Goal: Find specific page/section: Find specific page/section

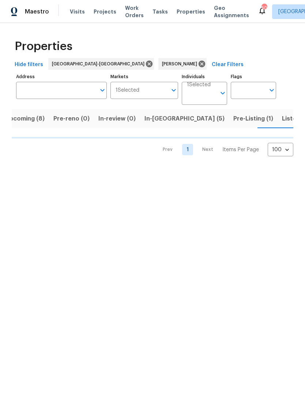
scroll to position [0, 11]
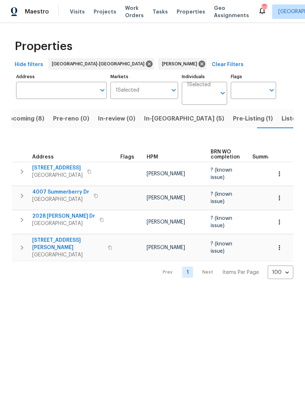
click at [281, 119] on span "Listed (11)" at bounding box center [295, 119] width 29 height 10
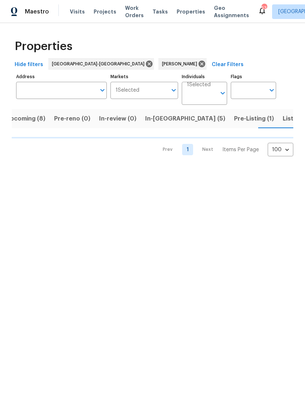
scroll to position [0, 11]
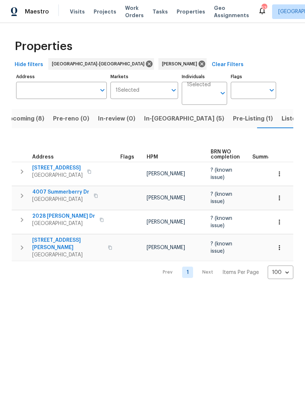
click at [30, 120] on span "Upcoming (8)" at bounding box center [24, 119] width 39 height 10
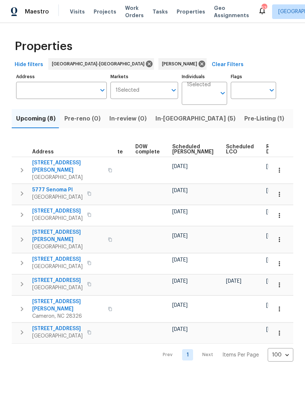
scroll to position [0, 184]
click at [177, 148] on span "Scheduled COE" at bounding box center [192, 149] width 41 height 10
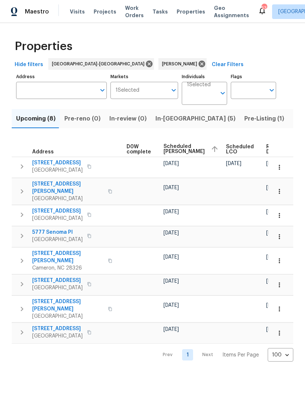
scroll to position [0, 192]
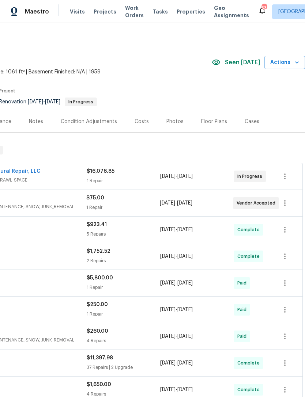
scroll to position [0, 108]
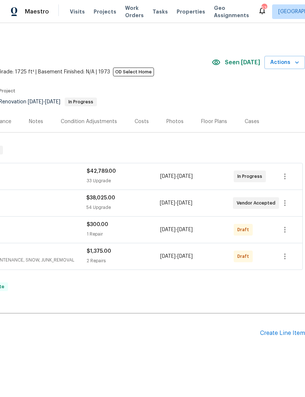
scroll to position [0, 108]
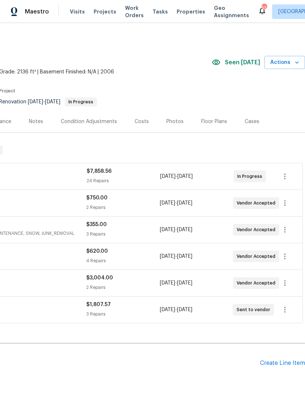
scroll to position [0, 108]
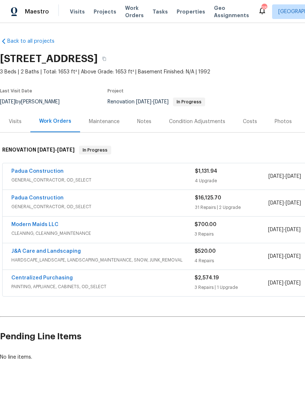
scroll to position [1, 0]
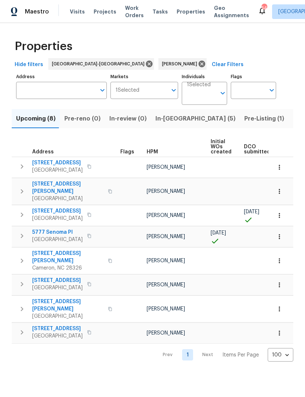
click at [292, 118] on span "Listed (11)" at bounding box center [306, 119] width 29 height 10
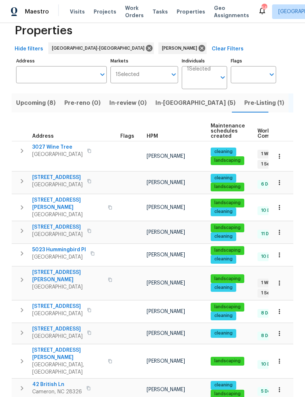
scroll to position [15, 0]
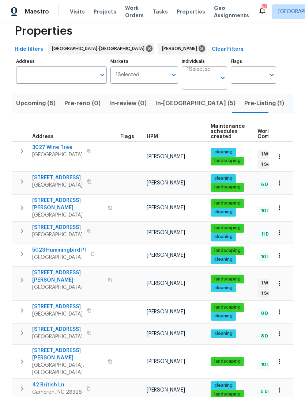
click at [244, 108] on span "Pre-Listing (1)" at bounding box center [264, 103] width 40 height 10
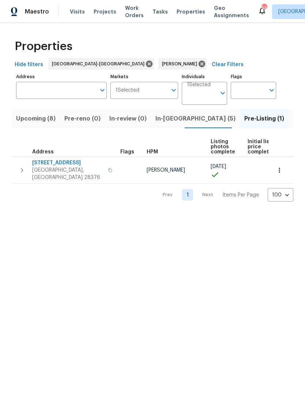
click at [42, 118] on span "Upcoming (8)" at bounding box center [35, 119] width 39 height 10
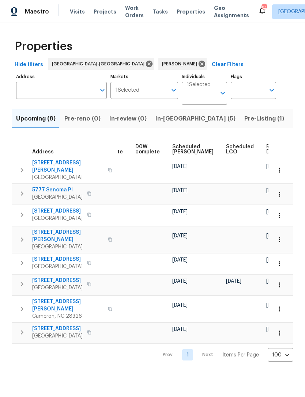
scroll to position [0, 184]
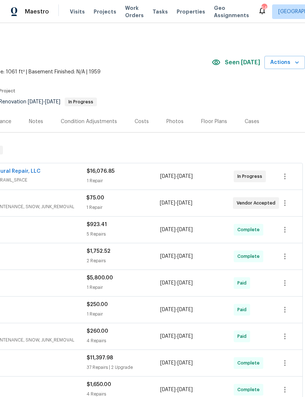
scroll to position [0, 108]
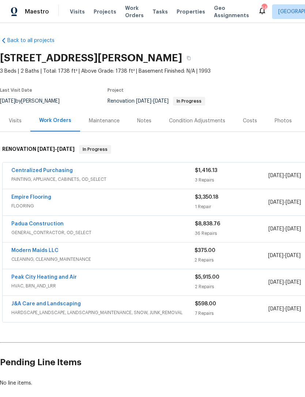
scroll to position [1, 0]
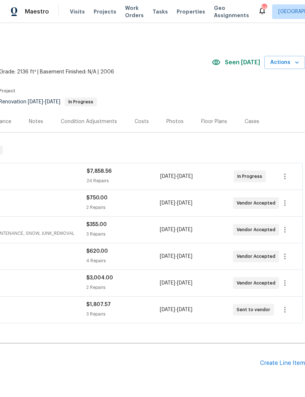
scroll to position [0, 108]
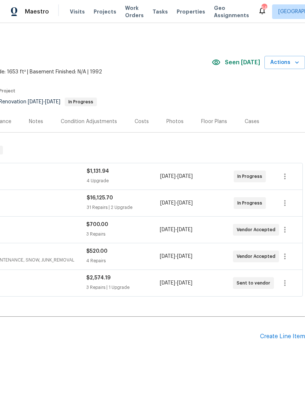
scroll to position [0, 108]
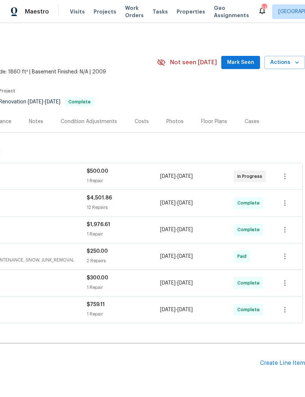
scroll to position [0, 108]
click at [242, 62] on span "Mark Seen" at bounding box center [240, 62] width 27 height 9
